Goal: Obtain resource: Obtain resource

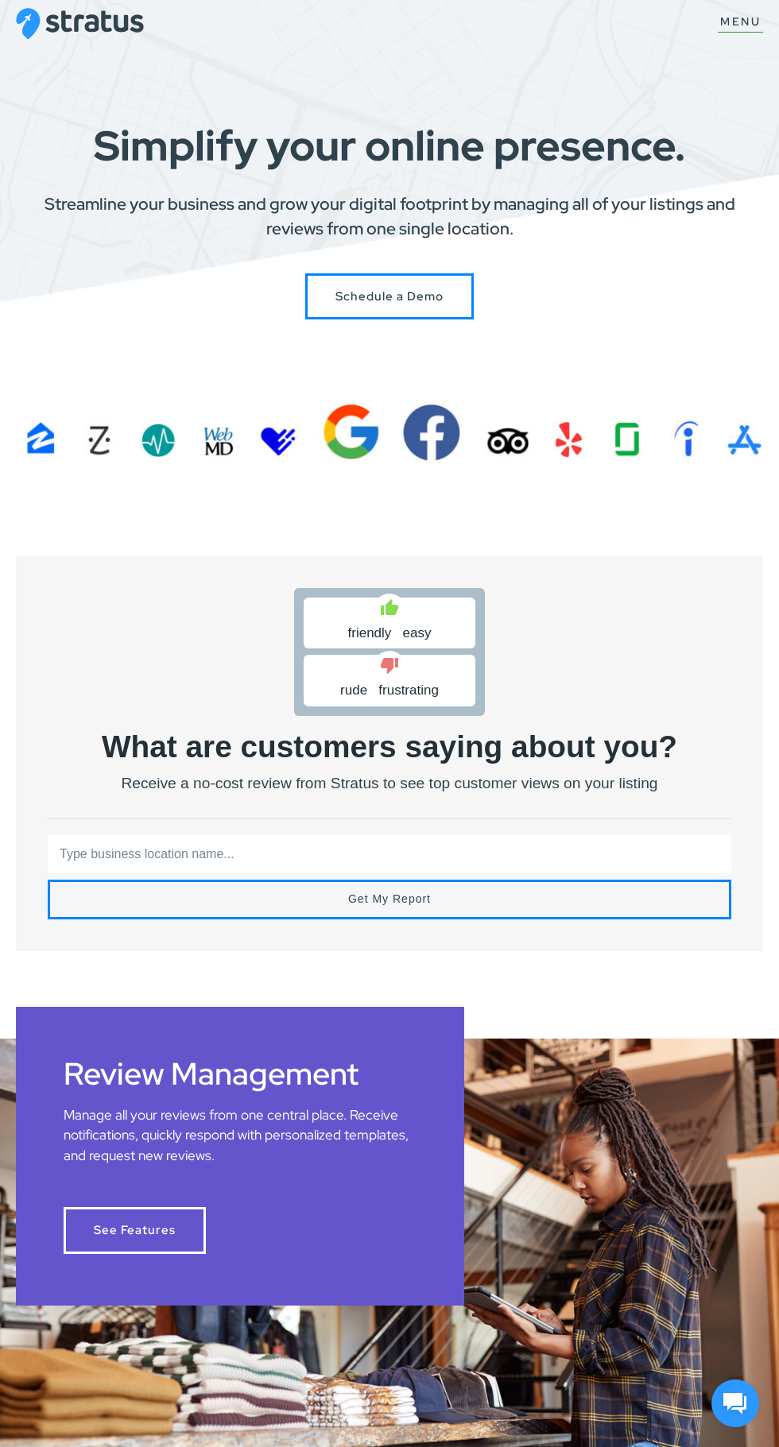
click at [357, 838] on input "text" at bounding box center [389, 854] width 683 height 38
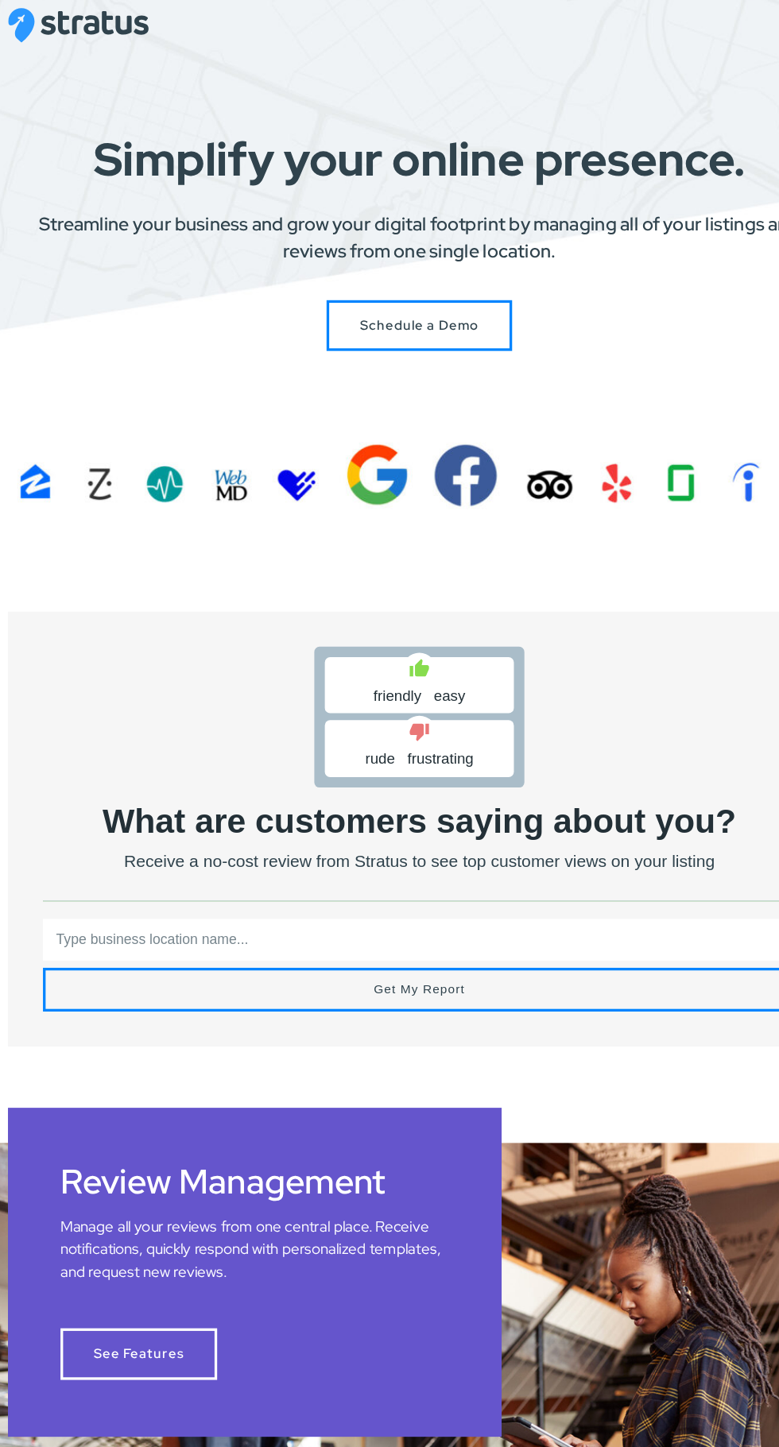
click at [327, 858] on input "text" at bounding box center [389, 854] width 683 height 38
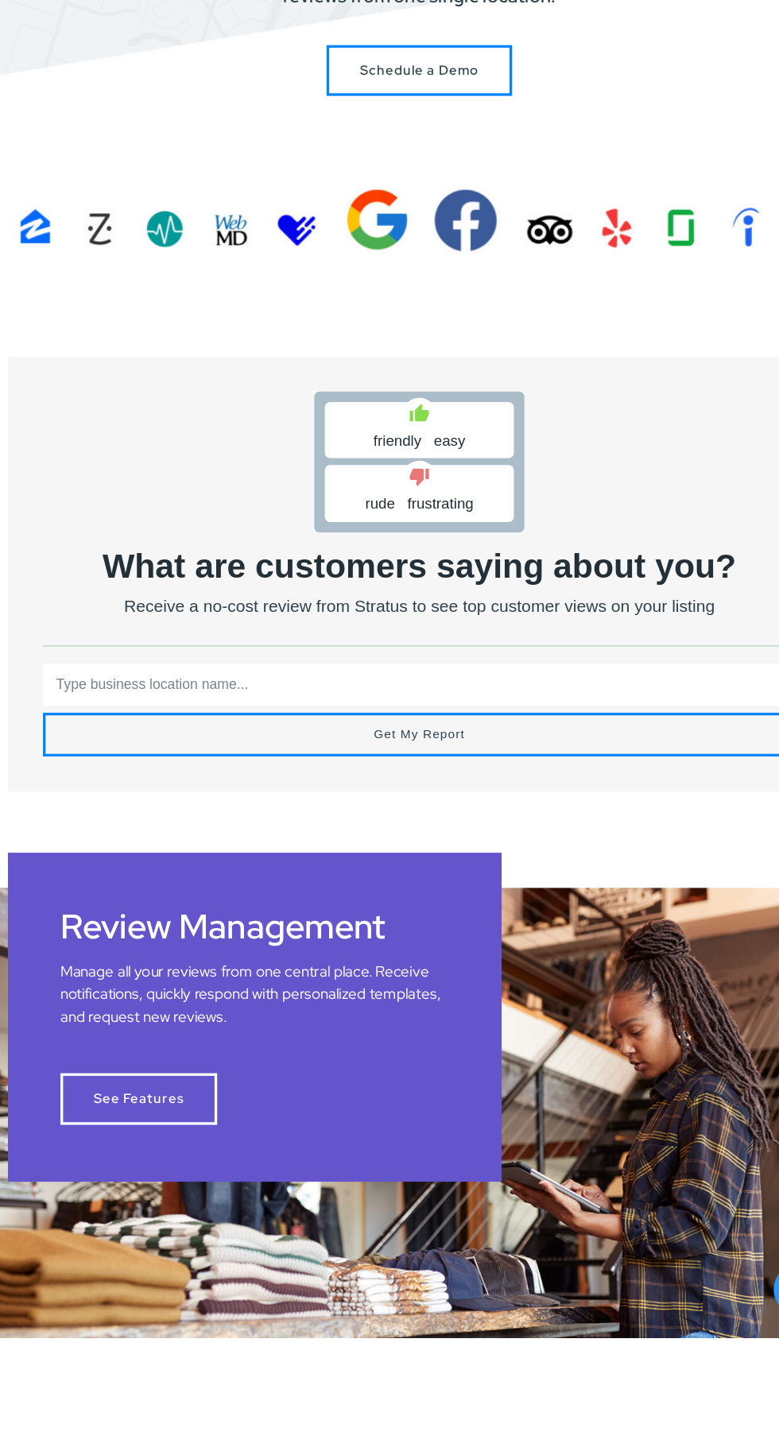
click at [349, 856] on input "text" at bounding box center [389, 854] width 683 height 38
click at [567, 845] on input "text" at bounding box center [389, 854] width 683 height 38
click at [211, 854] on input "text" at bounding box center [389, 854] width 683 height 38
click at [216, 841] on input "text" at bounding box center [389, 854] width 683 height 38
click at [224, 858] on input "text" at bounding box center [389, 854] width 683 height 38
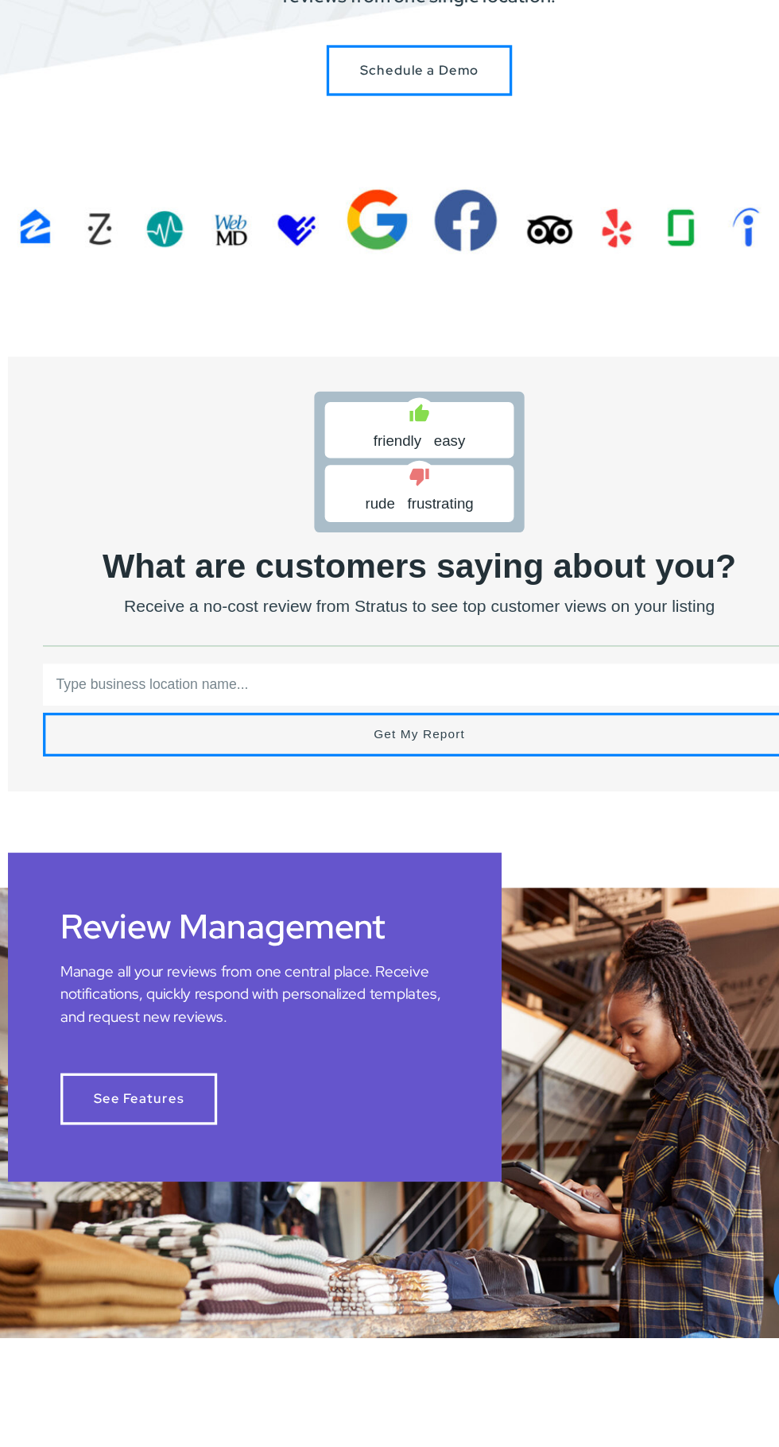
click at [63, 860] on input "text" at bounding box center [389, 854] width 683 height 38
click at [48, 846] on input "text" at bounding box center [389, 854] width 683 height 38
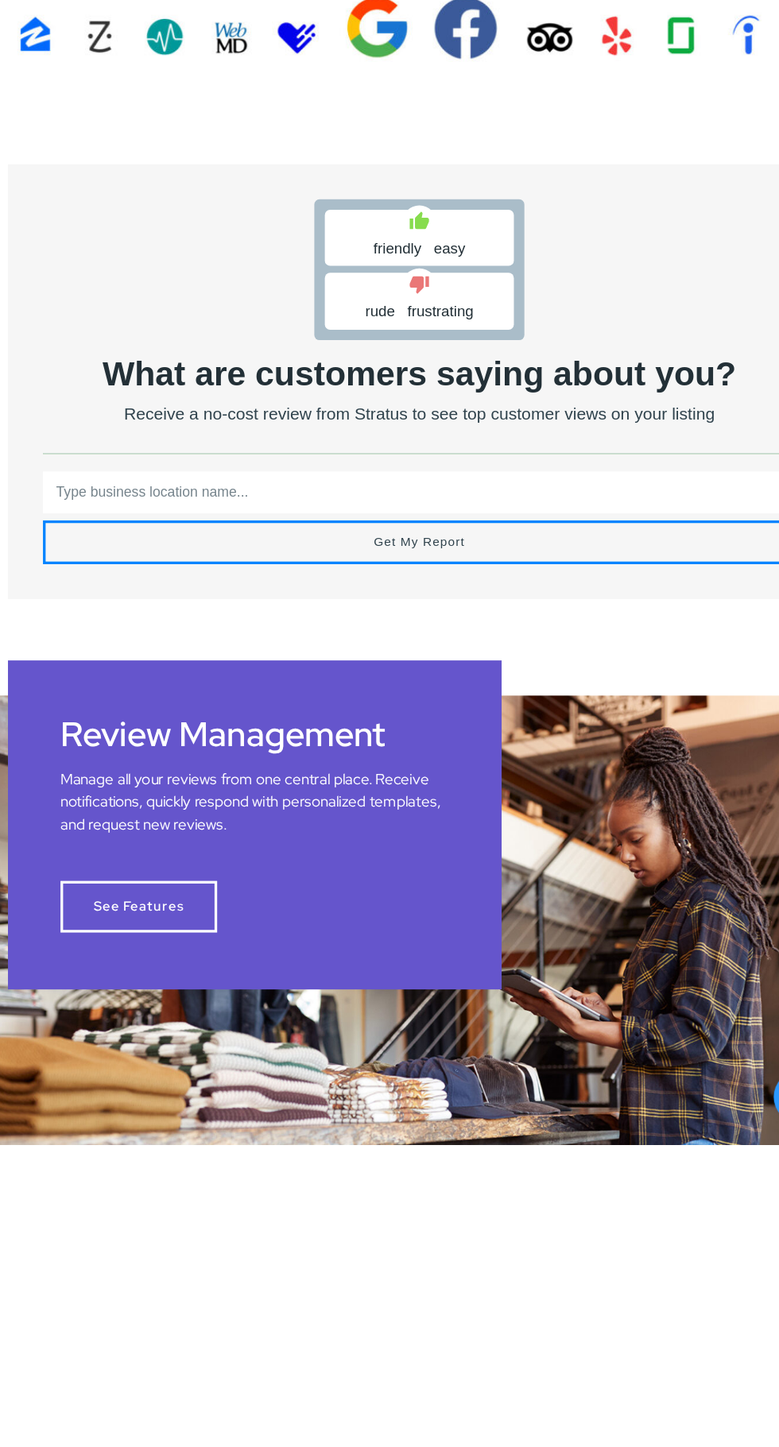
click at [108, 857] on input "text" at bounding box center [389, 854] width 683 height 38
click at [82, 852] on input "text" at bounding box center [389, 854] width 683 height 38
click at [72, 850] on input "text" at bounding box center [389, 854] width 683 height 38
click at [521, 835] on input "text" at bounding box center [389, 854] width 683 height 38
click at [513, 852] on input "text" at bounding box center [389, 854] width 683 height 38
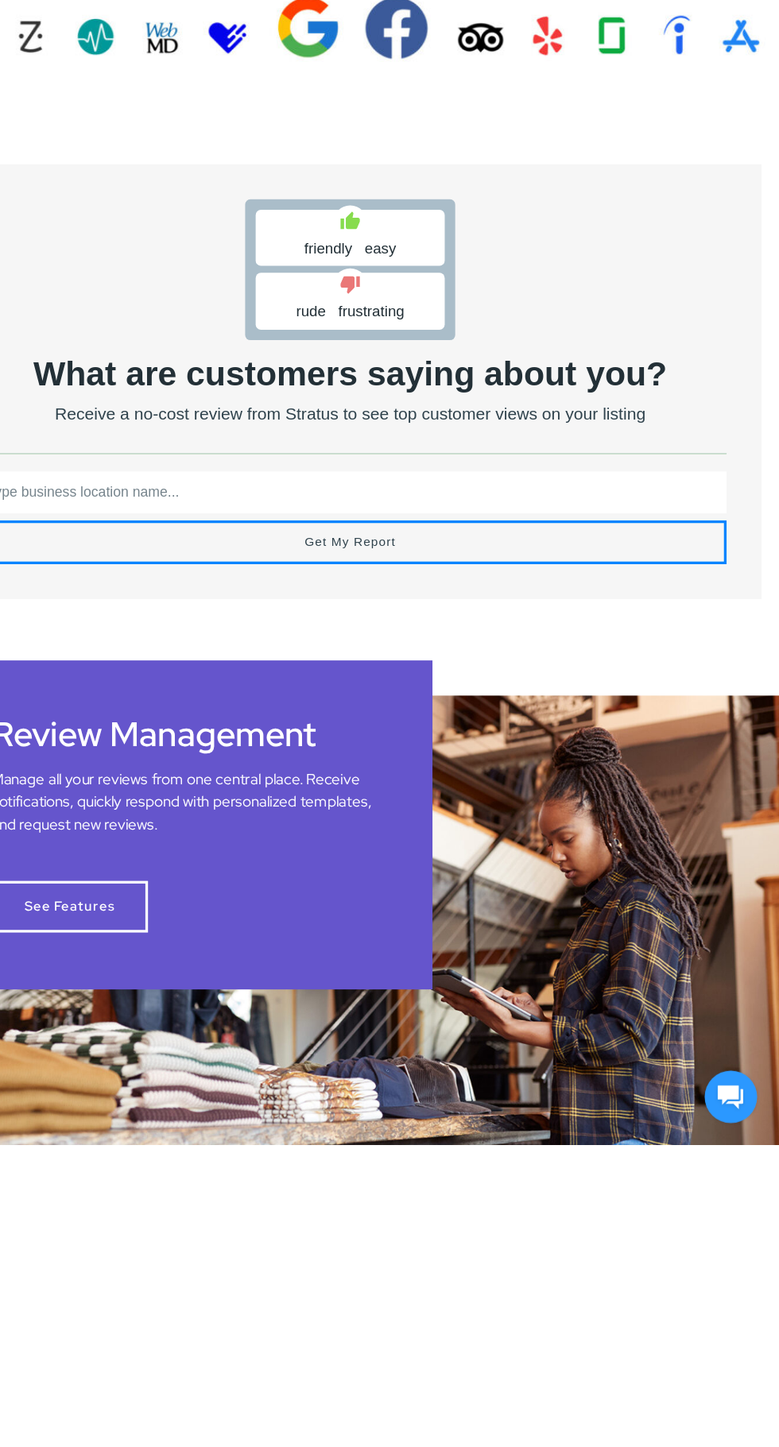
click at [144, 857] on input "text" at bounding box center [389, 854] width 683 height 38
click at [133, 871] on input "text" at bounding box center [389, 854] width 683 height 38
click at [110, 839] on input "text" at bounding box center [389, 854] width 683 height 38
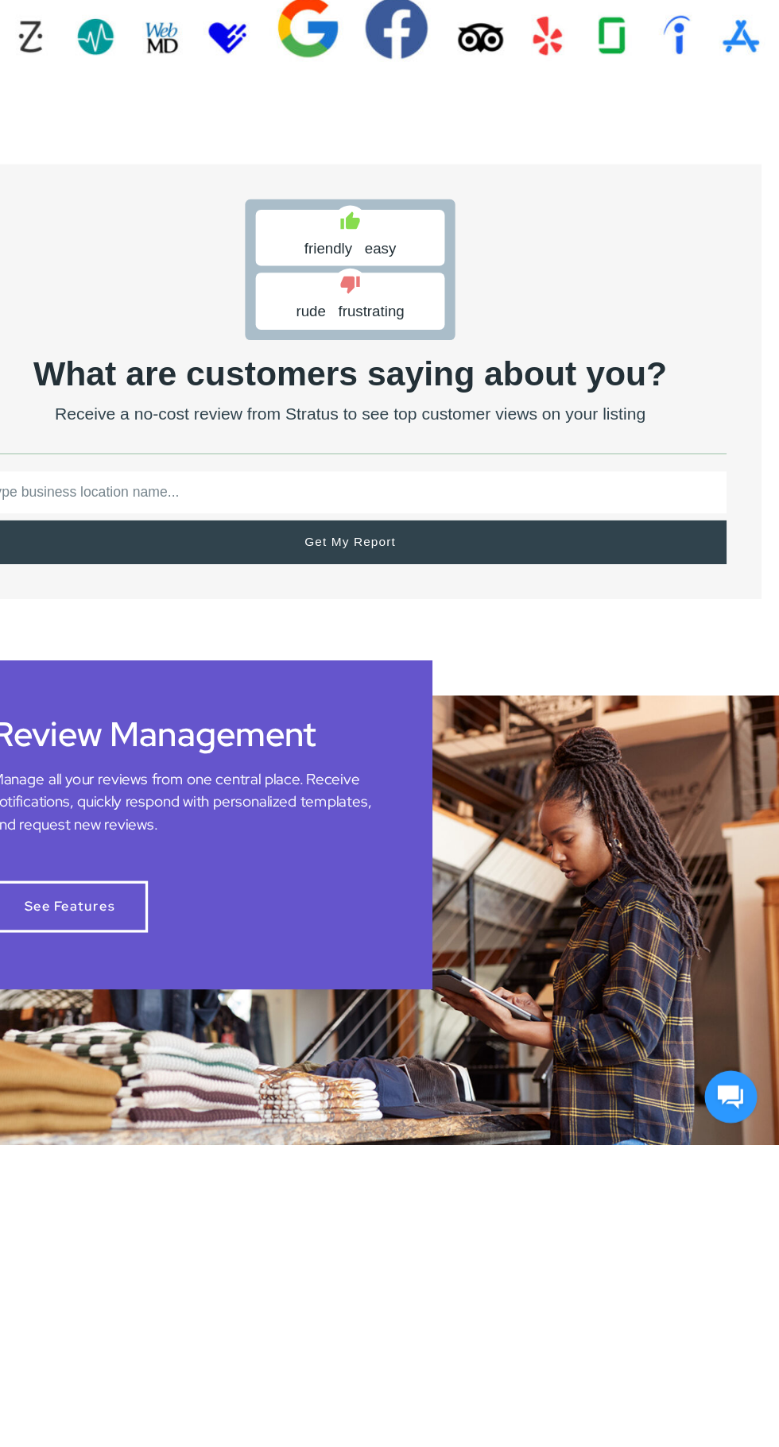
click at [350, 919] on div "Get My Report" at bounding box center [389, 900] width 683 height 40
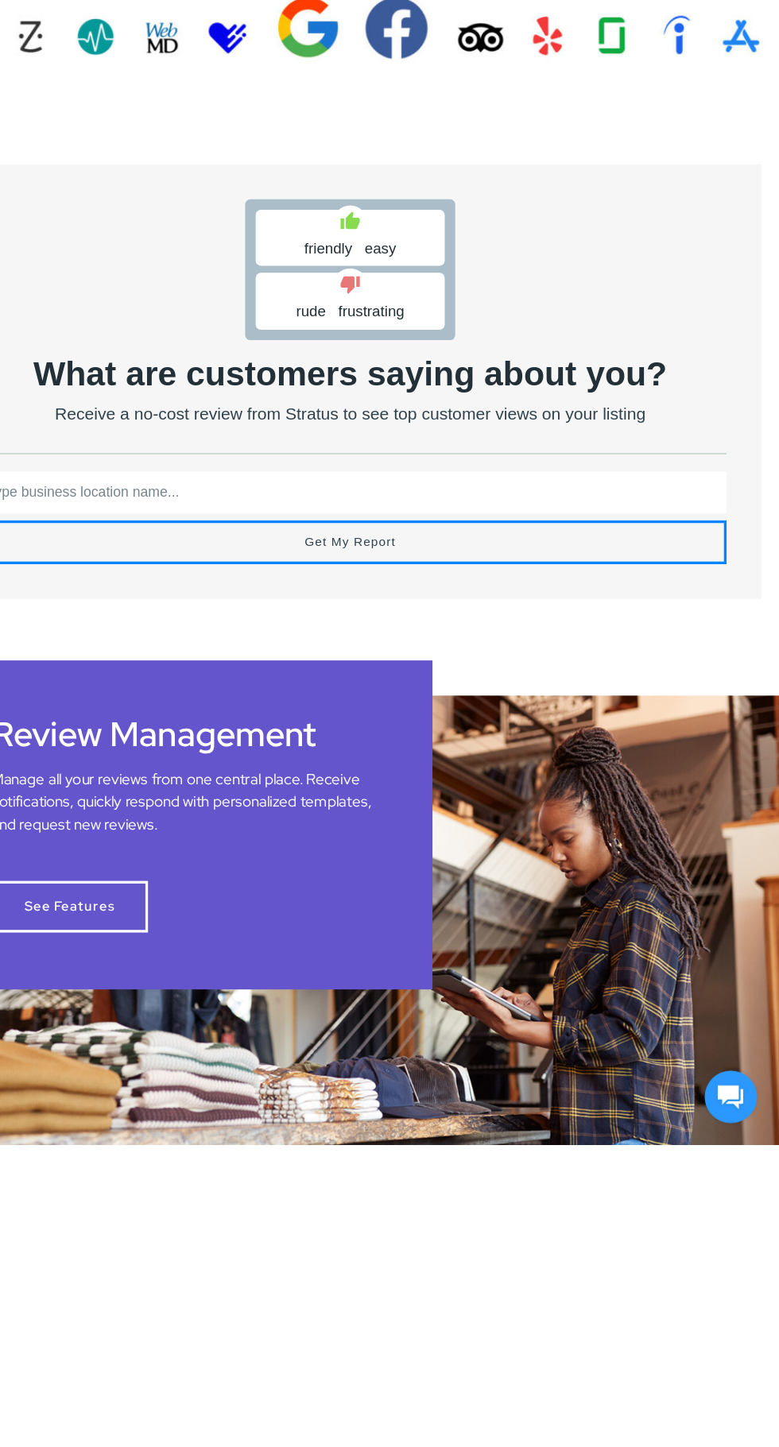
click at [156, 851] on input "text" at bounding box center [389, 854] width 683 height 38
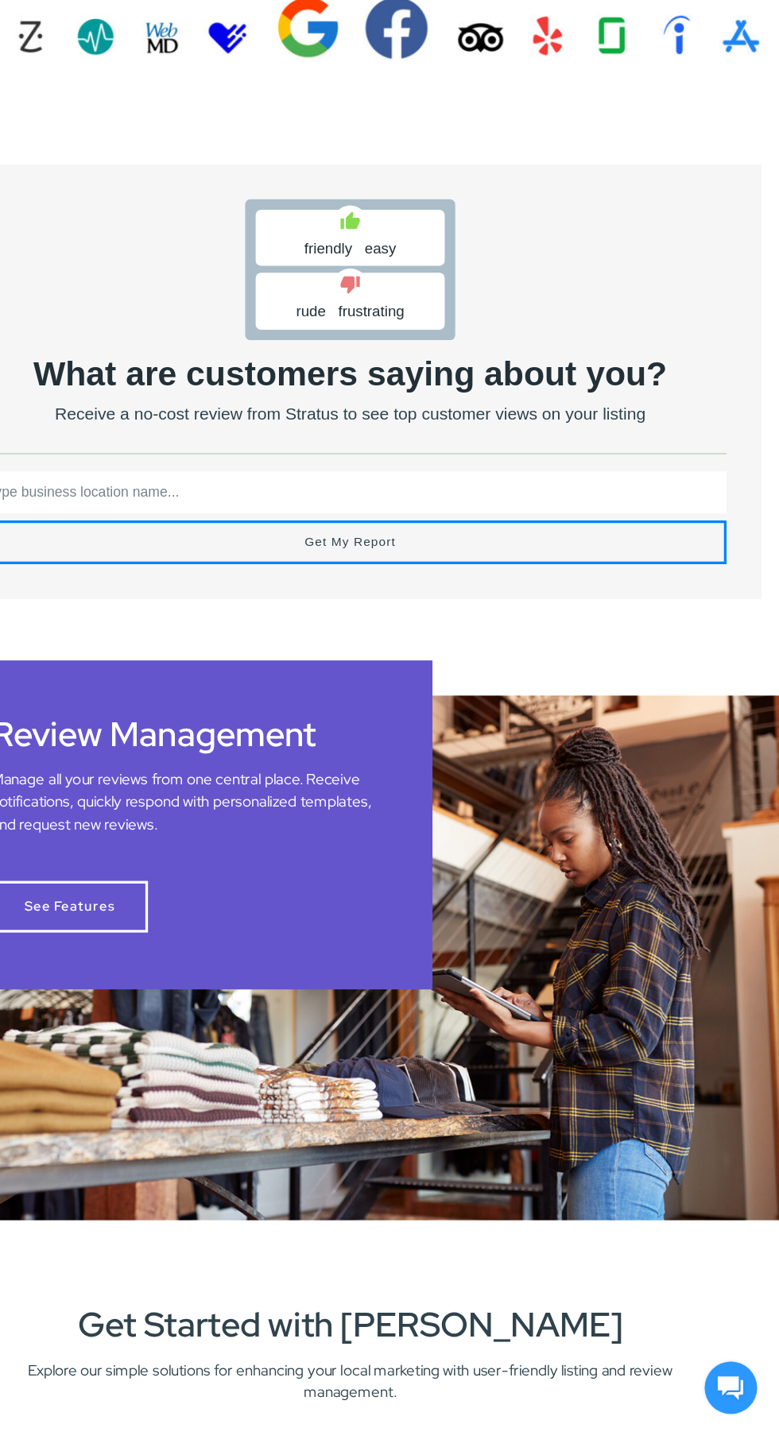
scroll to position [407, 0]
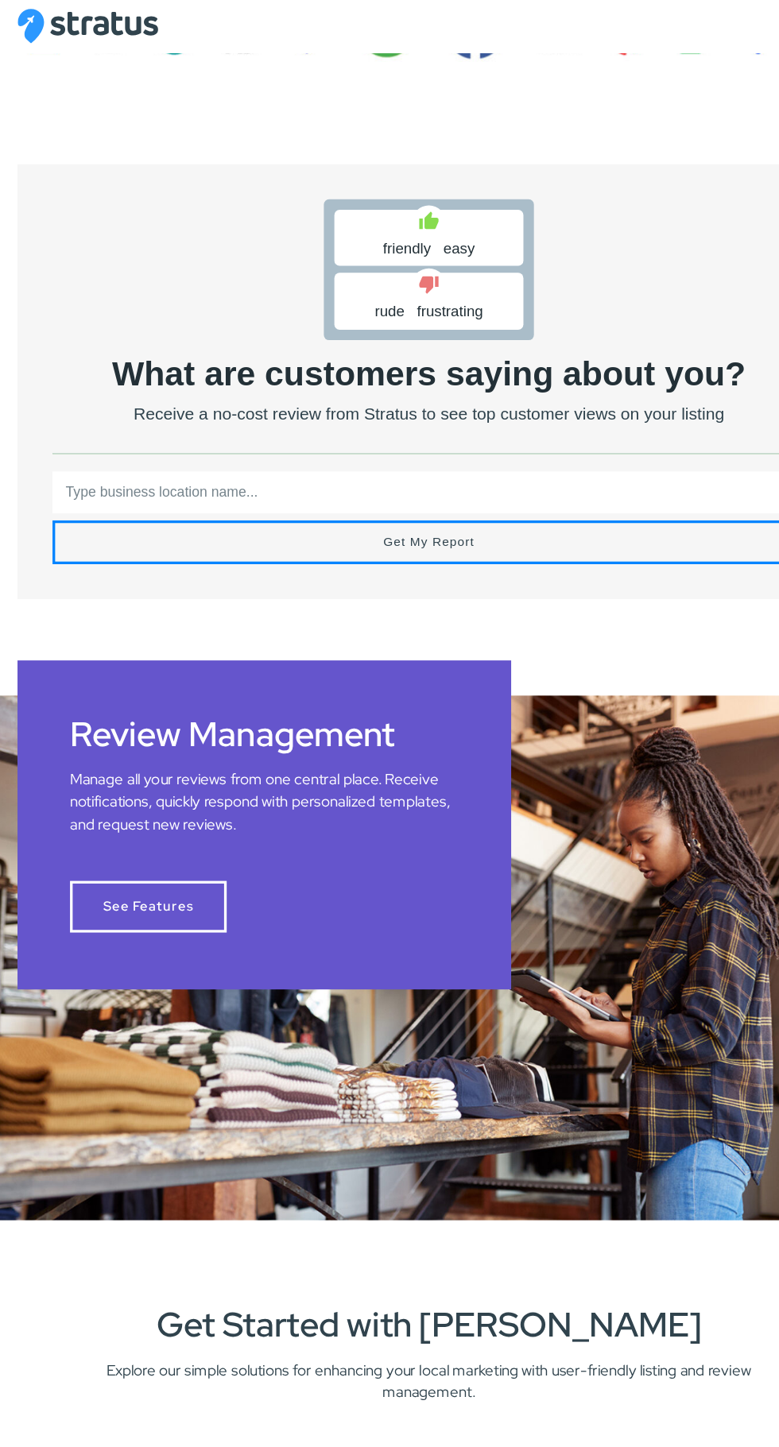
click at [71, 445] on input "text" at bounding box center [389, 447] width 683 height 38
click at [72, 454] on input "text" at bounding box center [389, 447] width 683 height 38
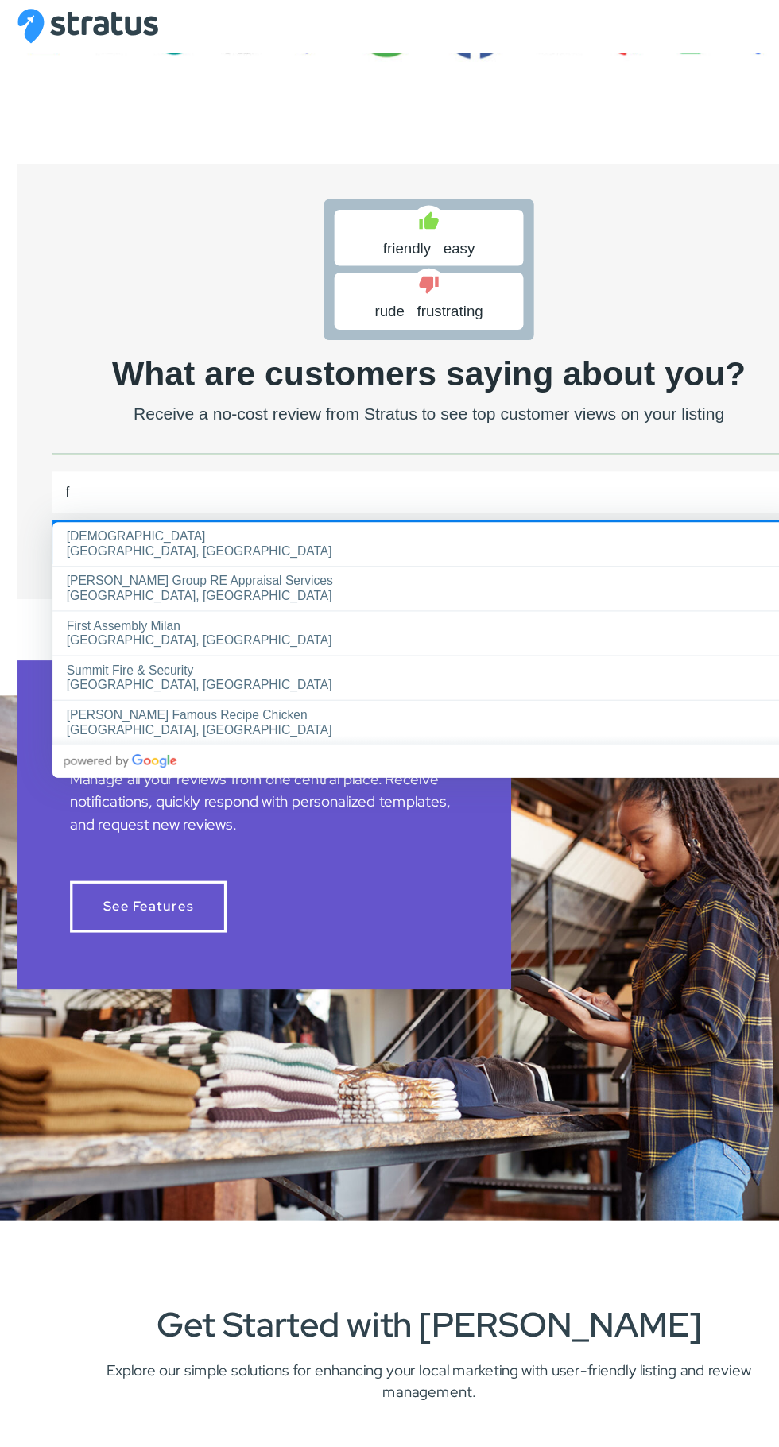
type input "f"
